Goal: Navigation & Orientation: Find specific page/section

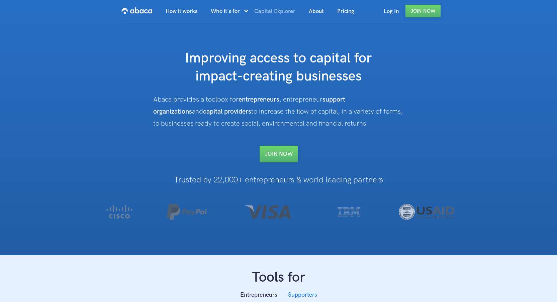
click at [278, 10] on link "Capital Explorer" at bounding box center [275, 11] width 55 height 23
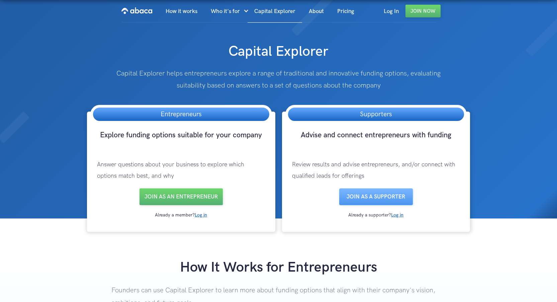
click at [142, 8] on img "home" at bounding box center [136, 10] width 31 height 11
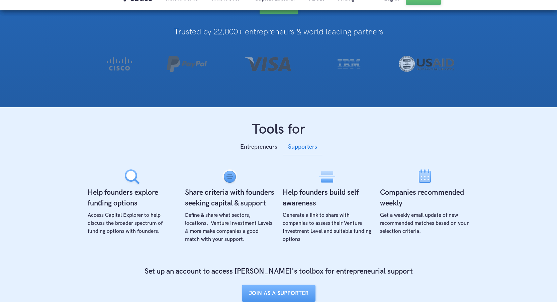
scroll to position [215, 0]
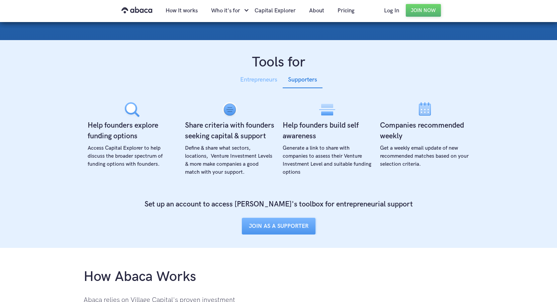
click at [260, 76] on div "Entrepreneurs" at bounding box center [258, 80] width 37 height 10
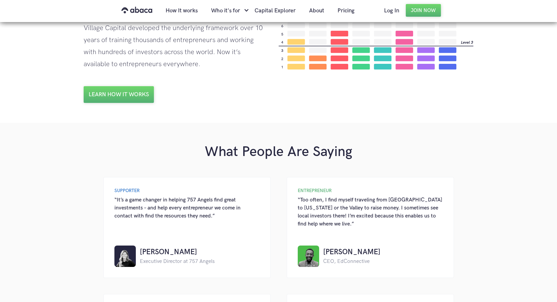
scroll to position [595, 0]
